Goal: Task Accomplishment & Management: Use online tool/utility

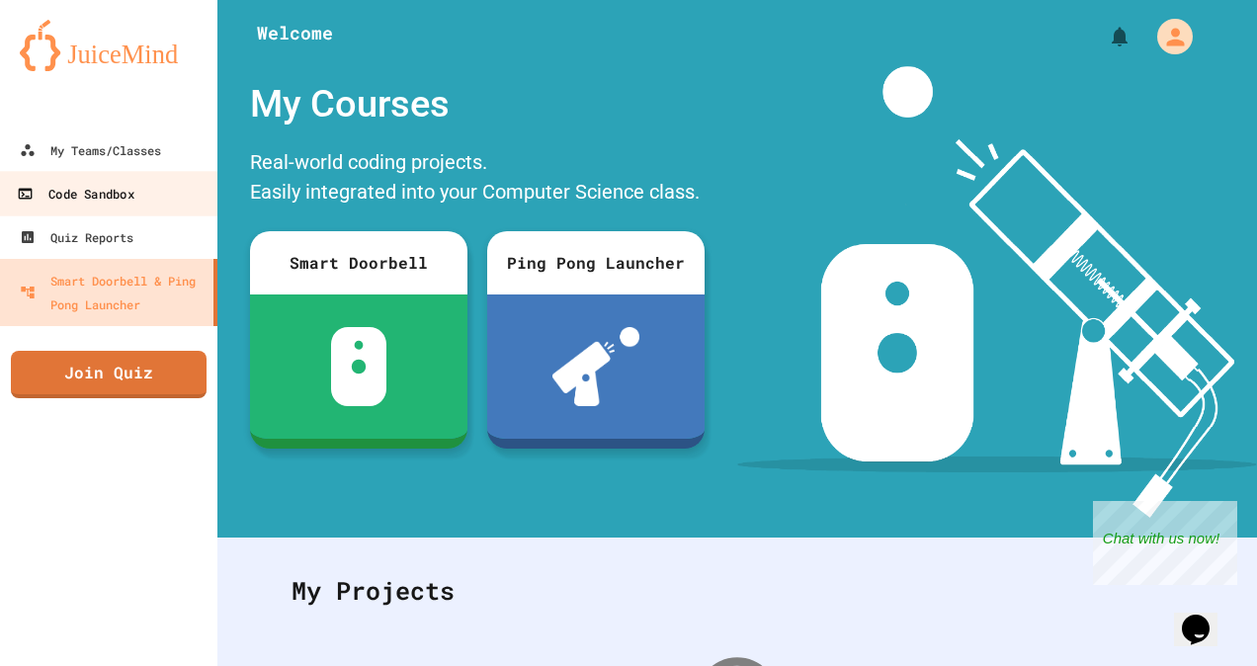
click at [79, 192] on div "Code Sandbox" at bounding box center [75, 194] width 117 height 25
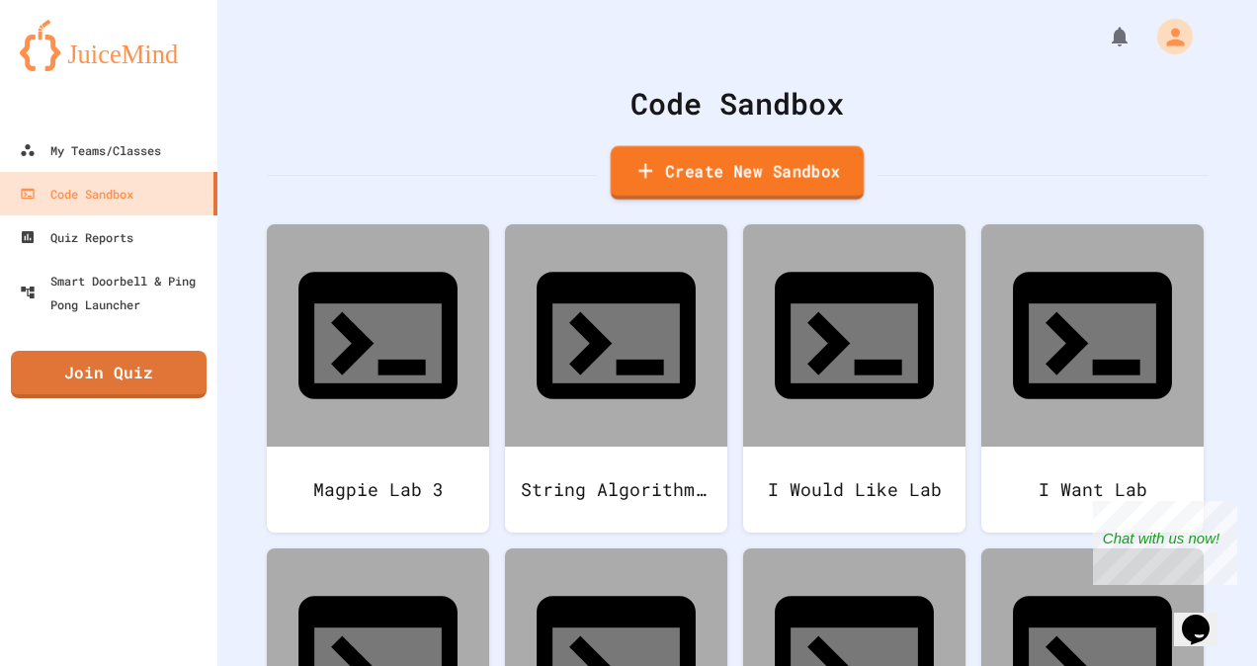
click at [747, 180] on link "Create New Sandbox" at bounding box center [738, 173] width 254 height 54
type input "*"
type input "**********"
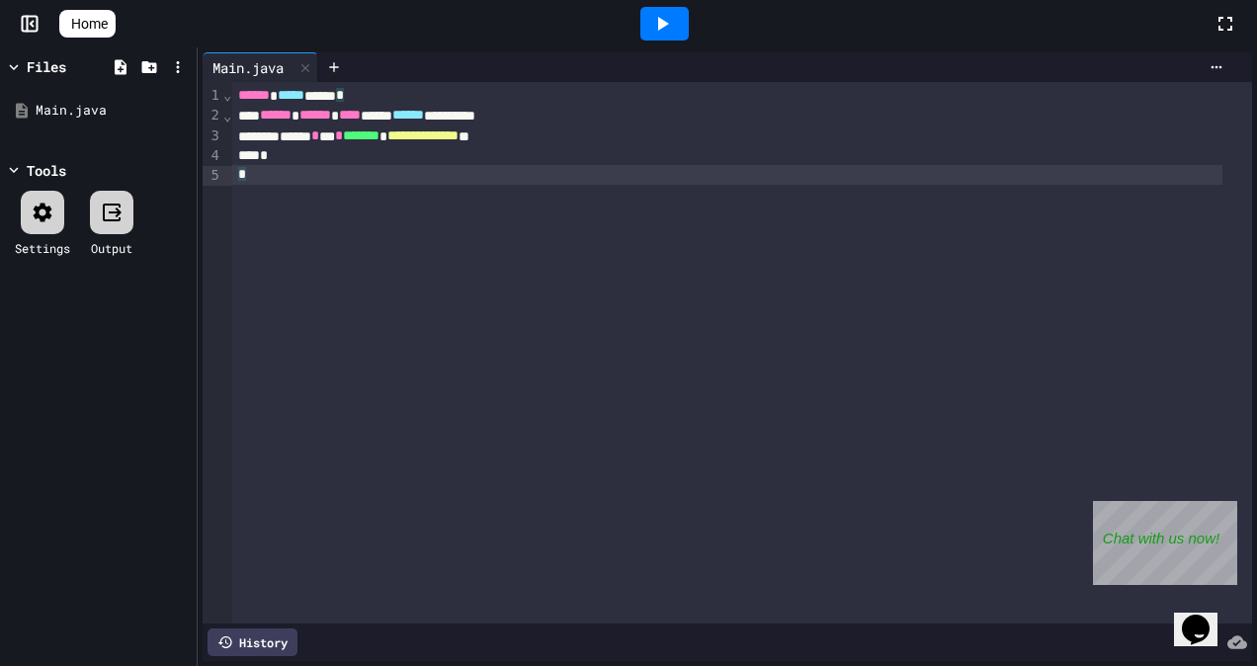
click at [997, 168] on div "*" at bounding box center [727, 175] width 990 height 20
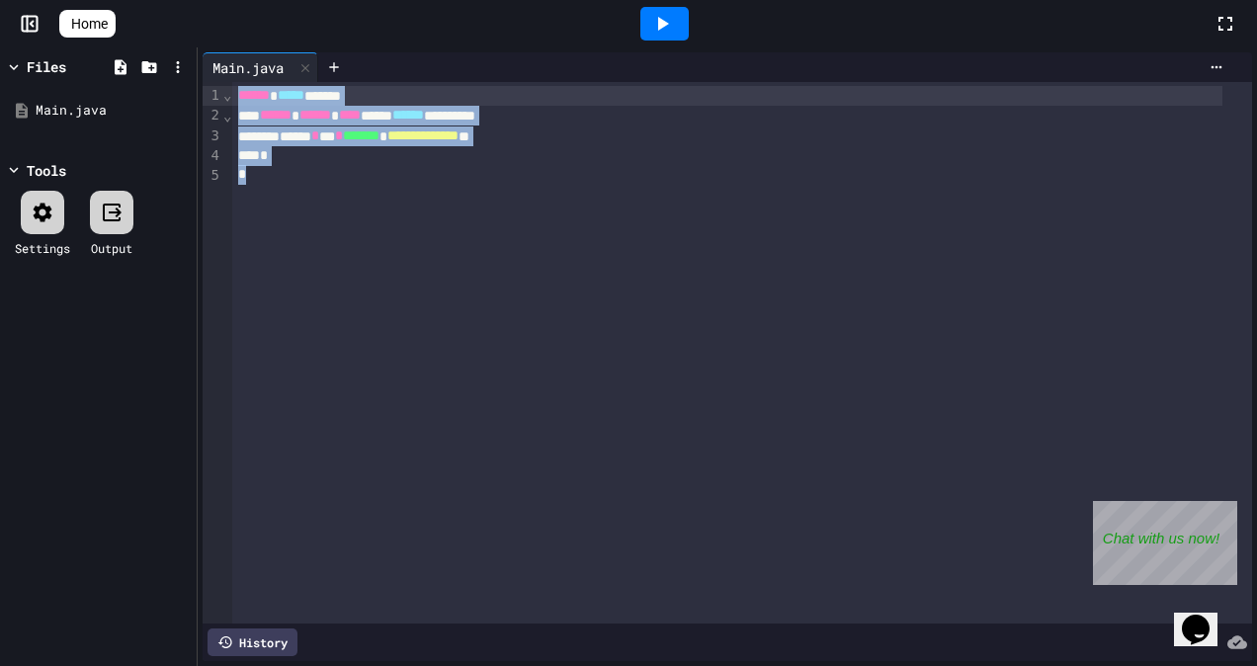
drag, startPoint x: 997, startPoint y: 168, endPoint x: 680, endPoint y: 79, distance: 329.3
click at [680, 79] on div "**********" at bounding box center [727, 356] width 1049 height 609
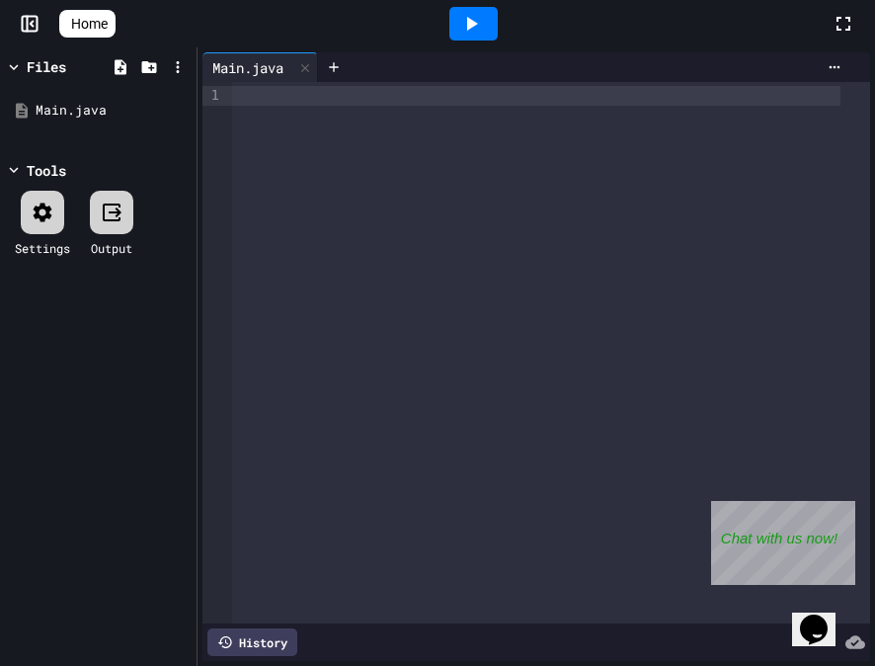
click at [427, 91] on div at bounding box center [536, 96] width 609 height 20
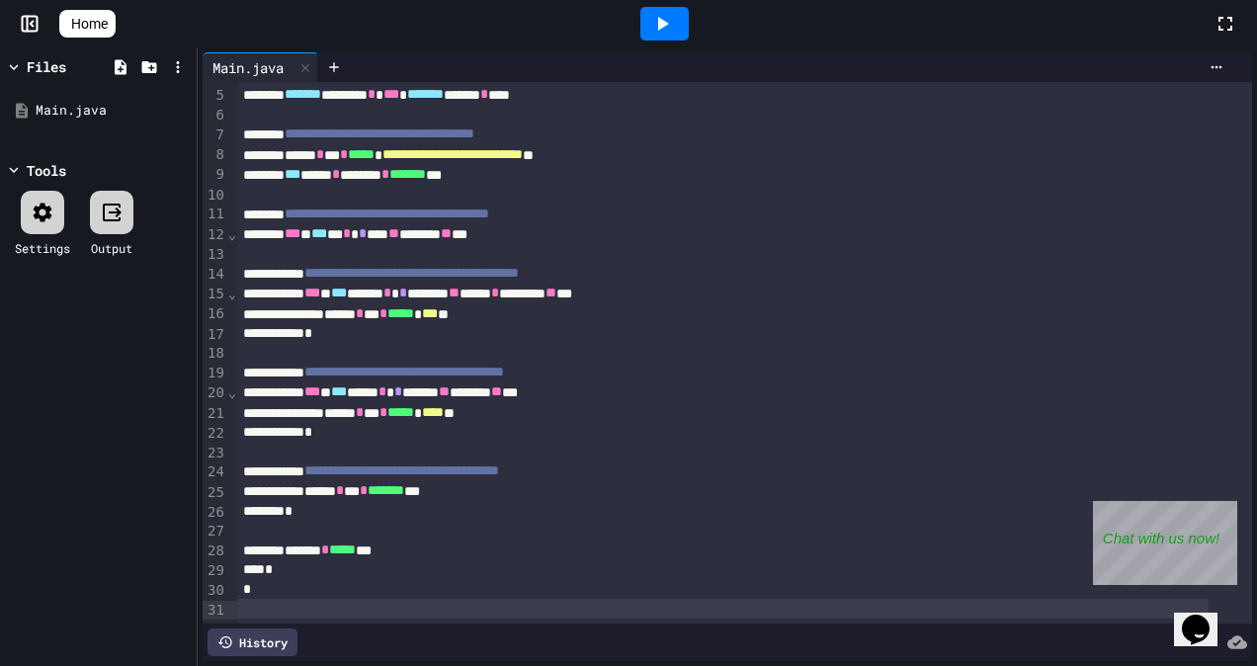
scroll to position [110, 0]
click at [186, 63] on icon at bounding box center [178, 67] width 18 height 18
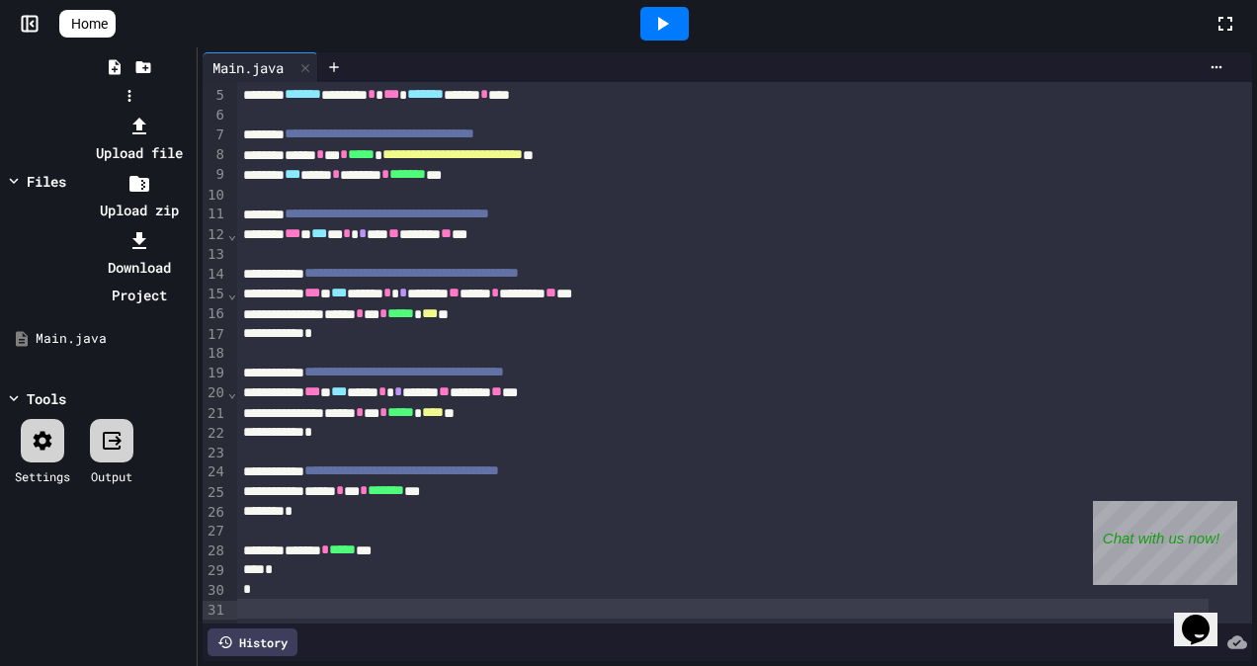
click at [192, 226] on li "Download Project" at bounding box center [139, 267] width 106 height 83
